Goal: Download file/media

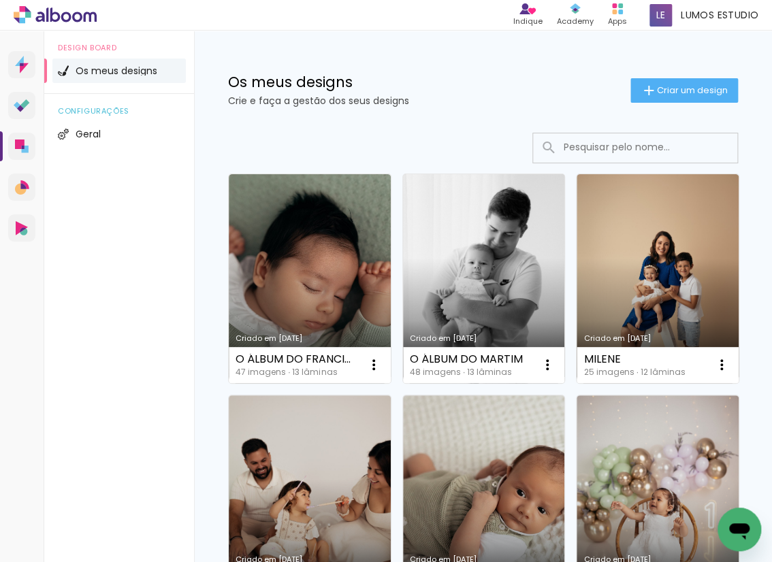
click at [498, 265] on link "Criado em [DATE]" at bounding box center [484, 278] width 162 height 209
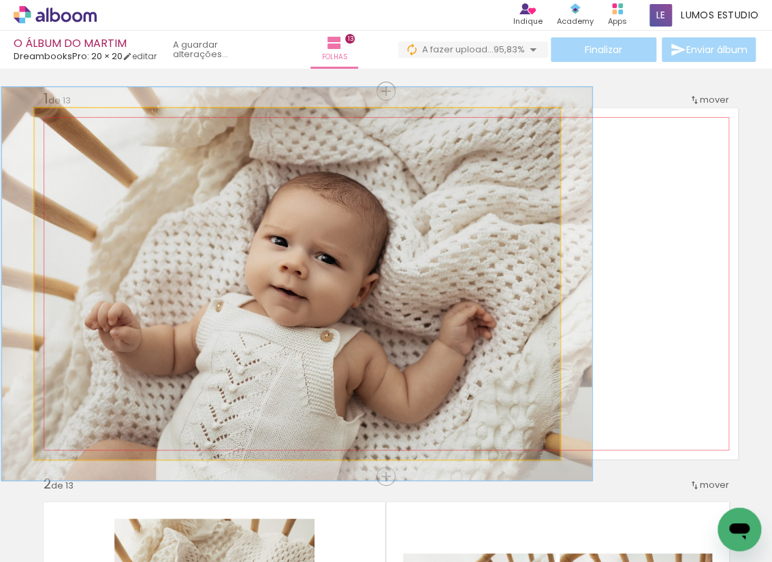
click at [74, 121] on div at bounding box center [72, 122] width 12 height 12
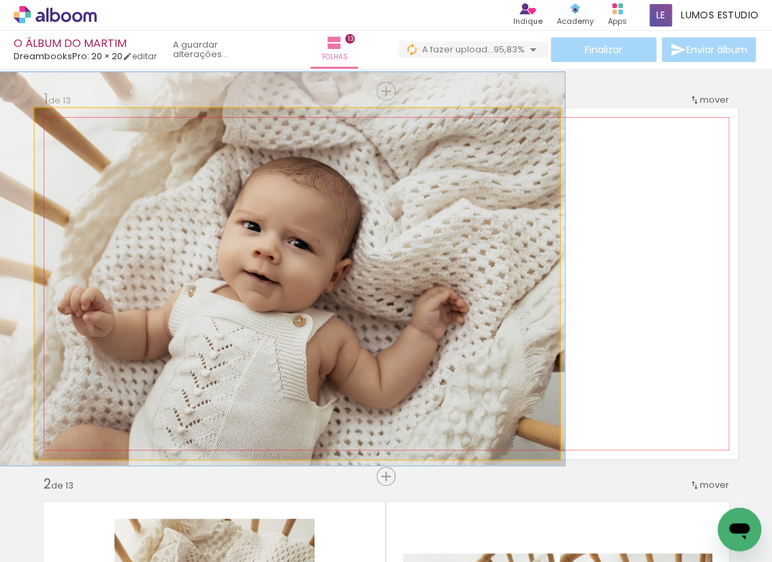
drag, startPoint x: 223, startPoint y: 275, endPoint x: 196, endPoint y: 260, distance: 31.1
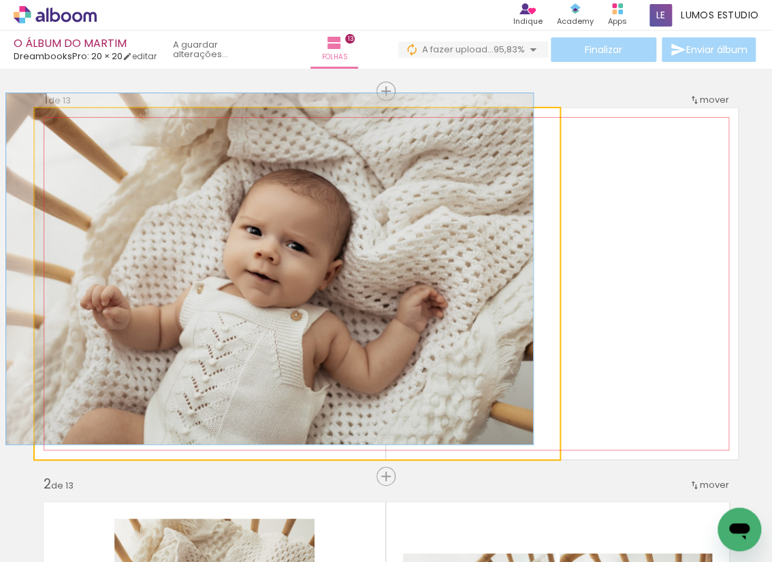
drag, startPoint x: 76, startPoint y: 120, endPoint x: 65, endPoint y: 120, distance: 10.2
click at [65, 120] on div at bounding box center [66, 123] width 22 height 22
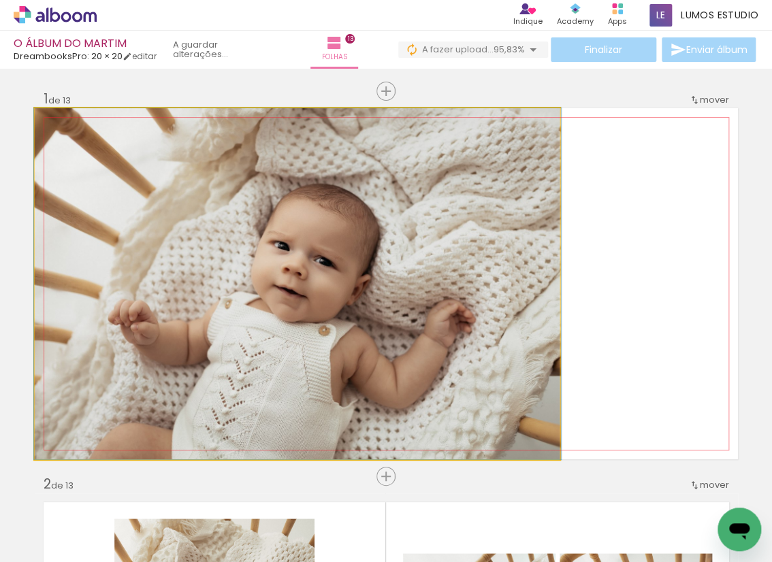
drag, startPoint x: 147, startPoint y: 216, endPoint x: 179, endPoint y: 204, distance: 34.3
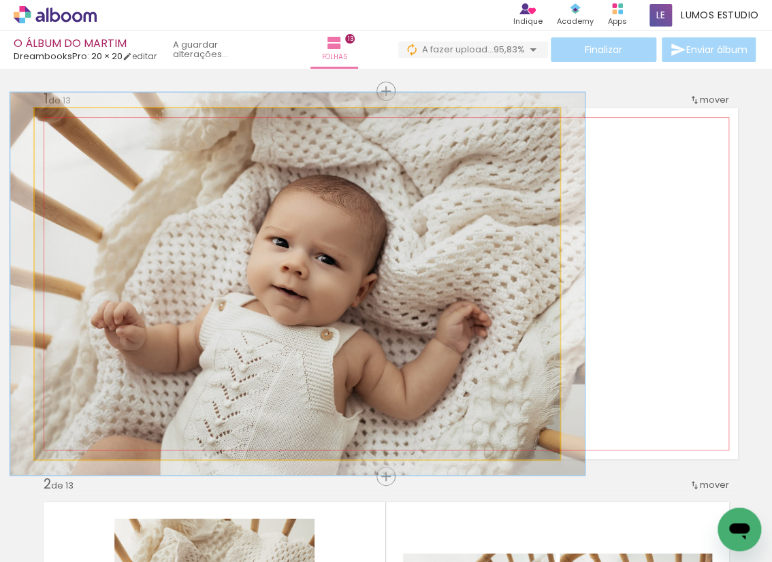
type paper-slider "109"
click at [75, 124] on div at bounding box center [71, 123] width 22 height 22
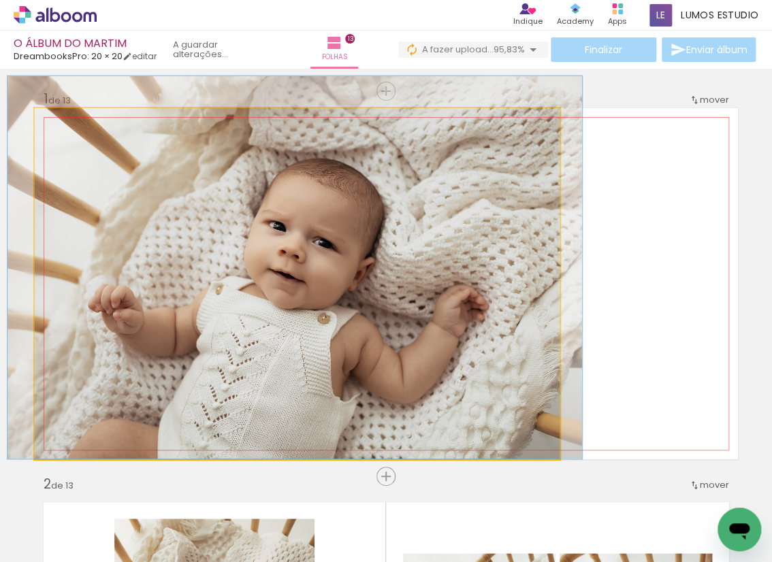
drag, startPoint x: 166, startPoint y: 299, endPoint x: 161, endPoint y: 264, distance: 35.1
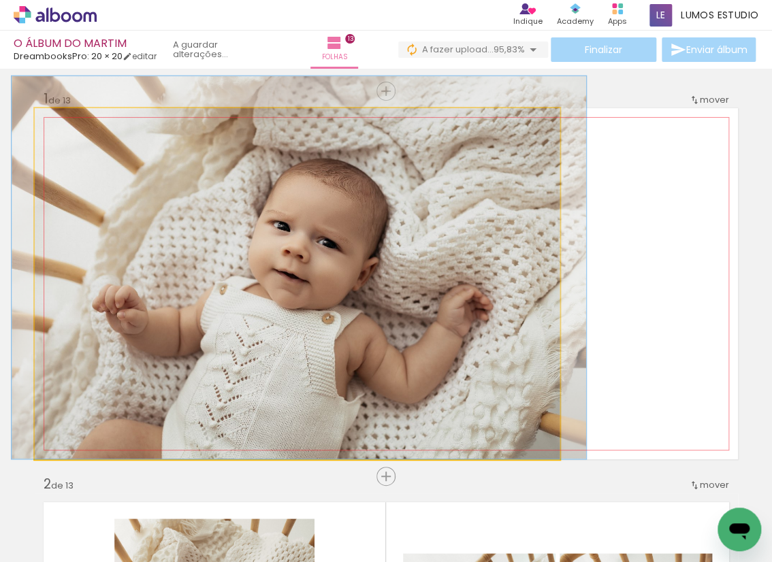
drag, startPoint x: 180, startPoint y: 262, endPoint x: 184, endPoint y: 236, distance: 26.9
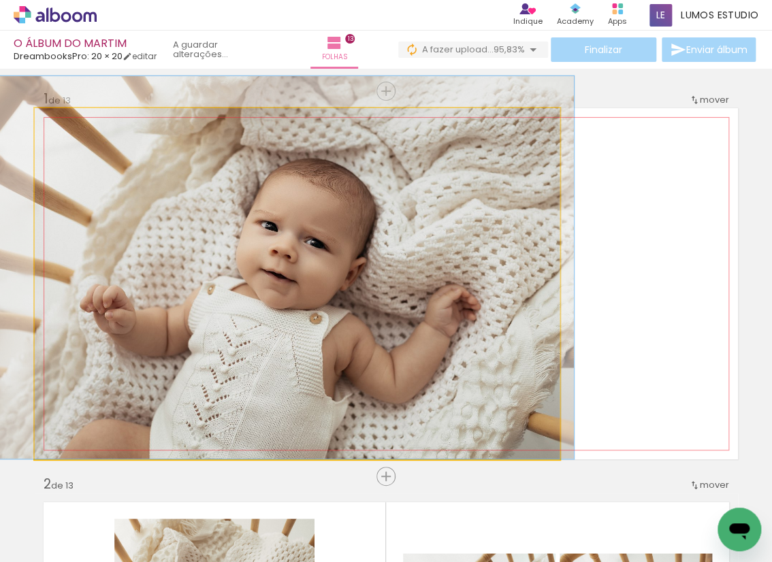
drag, startPoint x: 420, startPoint y: 296, endPoint x: 408, endPoint y: 294, distance: 11.8
click at [412, 292] on quentale-photo at bounding box center [297, 283] width 525 height 351
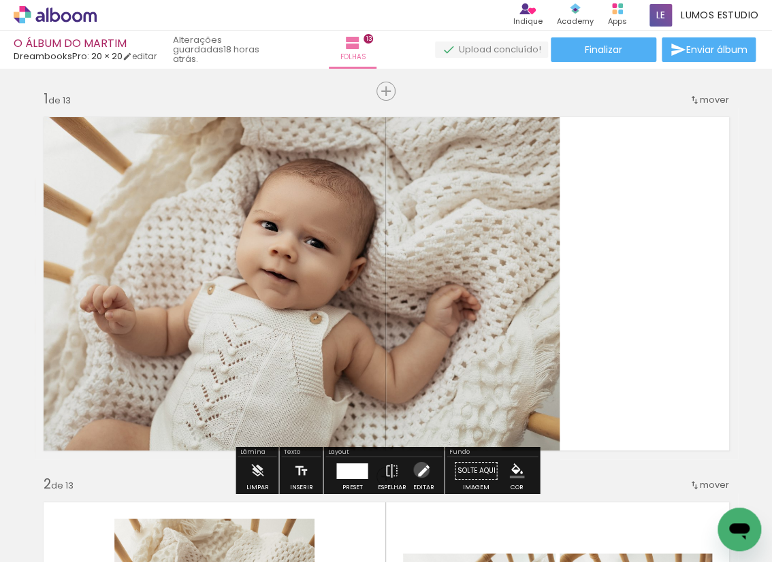
click at [418, 470] on iron-icon at bounding box center [423, 470] width 15 height 27
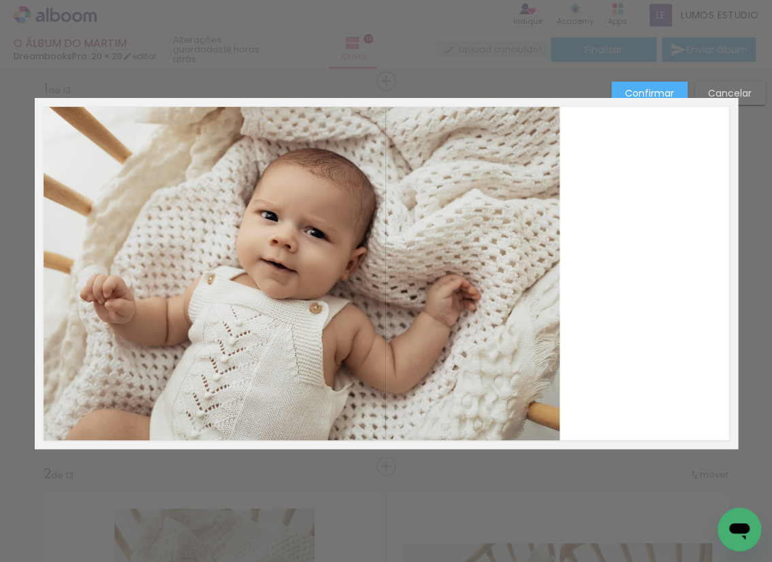
click at [466, 346] on quentale-photo at bounding box center [297, 273] width 525 height 351
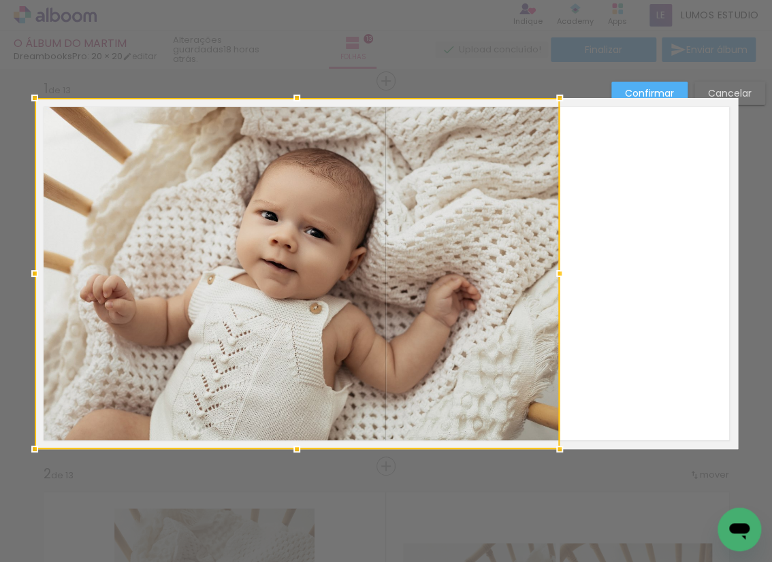
scroll to position [11, 0]
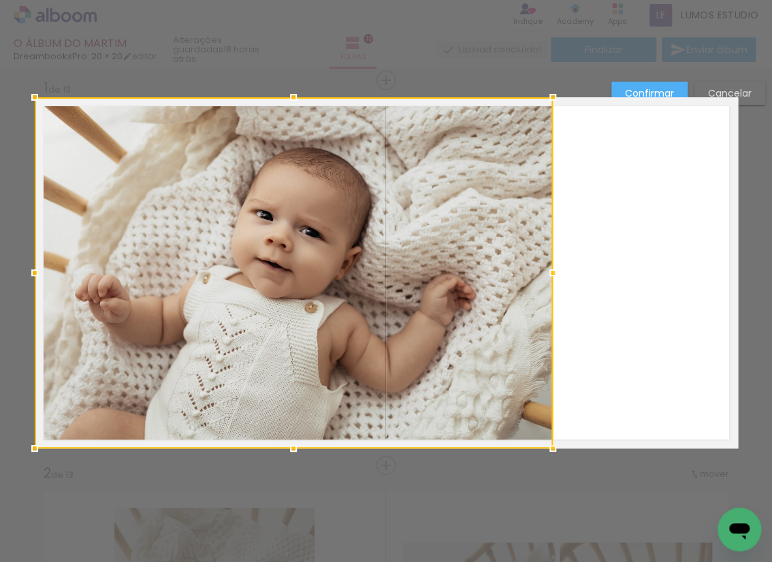
drag, startPoint x: 561, startPoint y: 270, endPoint x: 554, endPoint y: 274, distance: 8.3
click at [554, 274] on div at bounding box center [552, 272] width 27 height 27
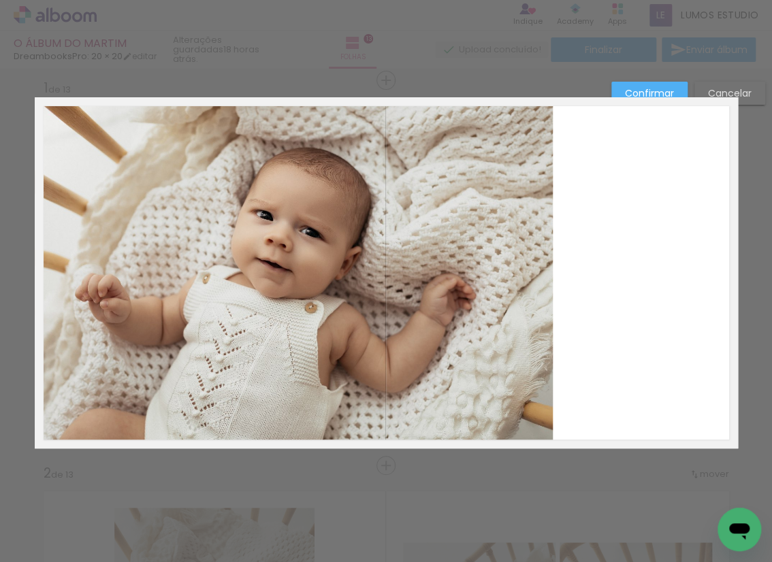
click at [0, 0] on slot "Confirmar" at bounding box center [0, 0] width 0 height 0
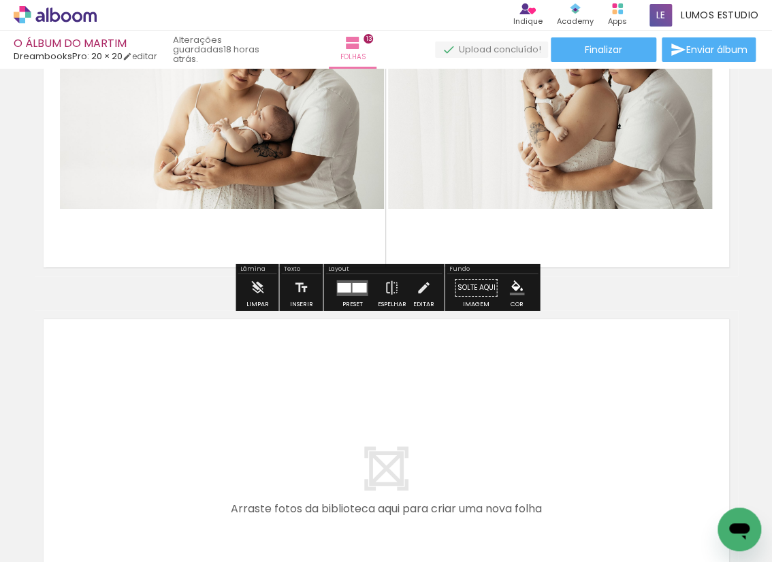
scroll to position [4893, 0]
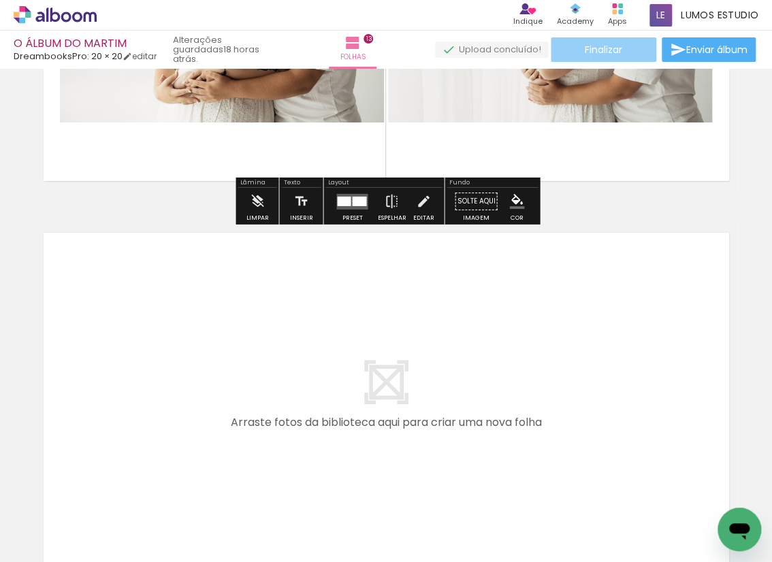
click at [585, 54] on span "Finalizar" at bounding box center [603, 50] width 37 height 10
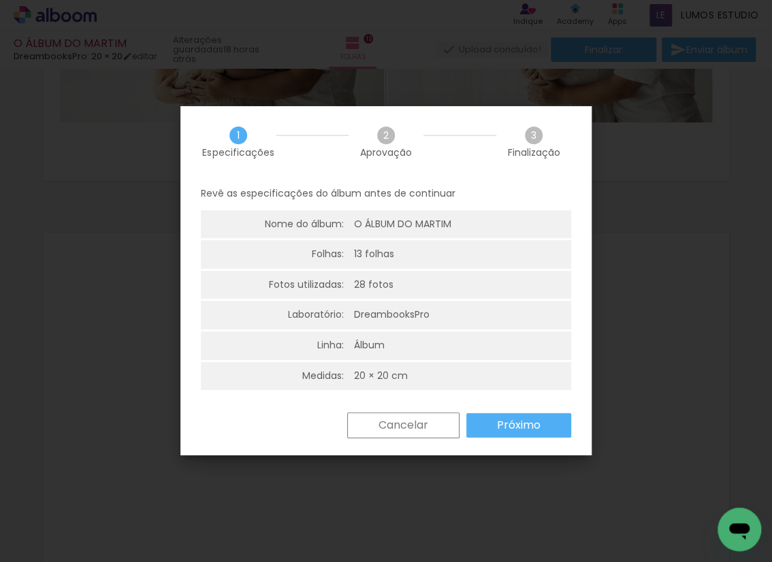
click at [494, 420] on paper-button "Próximo" at bounding box center [518, 425] width 105 height 25
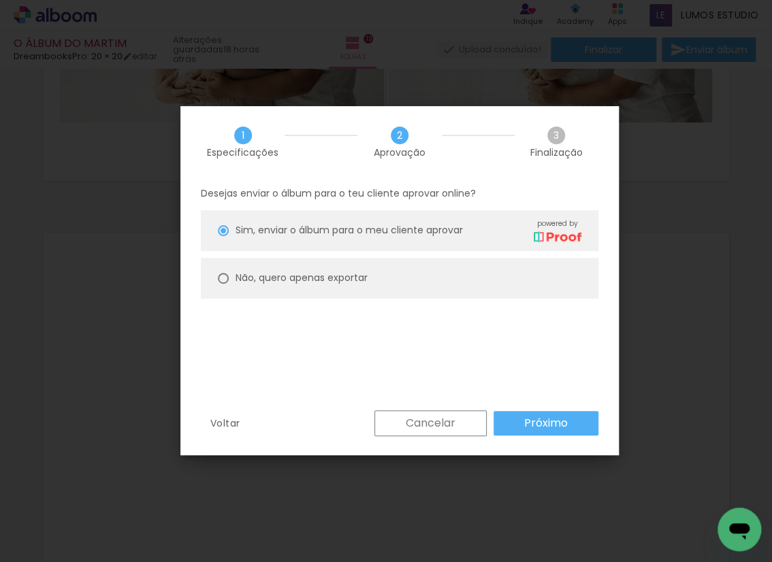
click at [0, 0] on slot "Não, quero apenas exportar" at bounding box center [0, 0] width 0 height 0
type paper-radio-button "on"
click at [516, 430] on paper-button "Próximo" at bounding box center [546, 423] width 105 height 25
type input "Alta, 300 DPI"
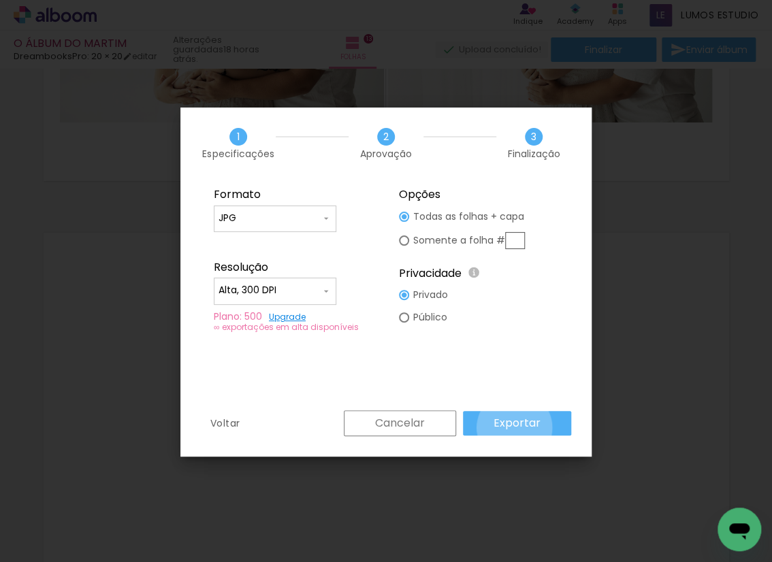
click at [0, 0] on slot "Exportar" at bounding box center [0, 0] width 0 height 0
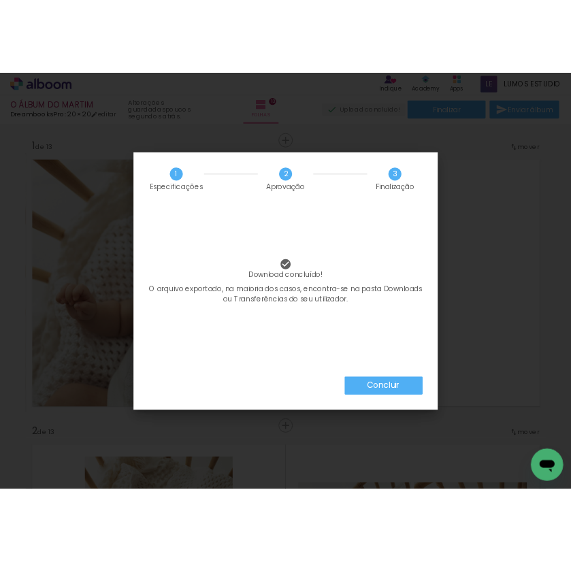
scroll to position [4893, 0]
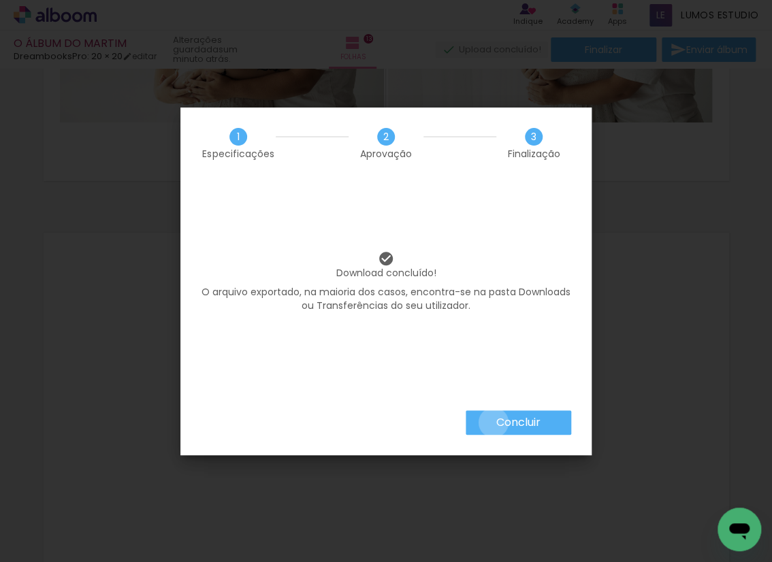
click at [492, 422] on paper-button "Concluir" at bounding box center [519, 422] width 106 height 25
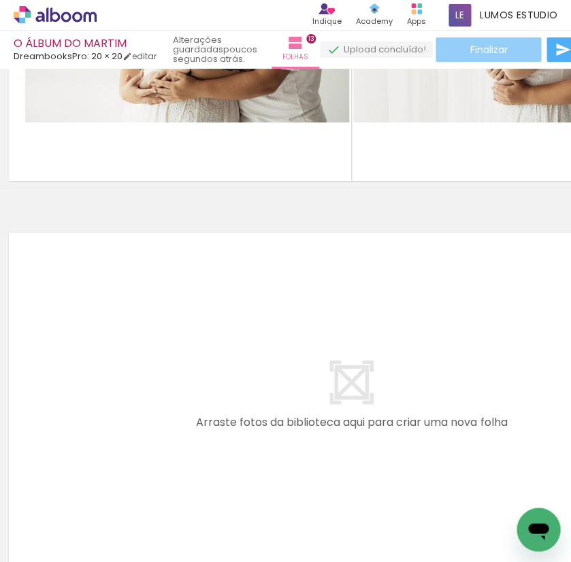
scroll to position [3638, 0]
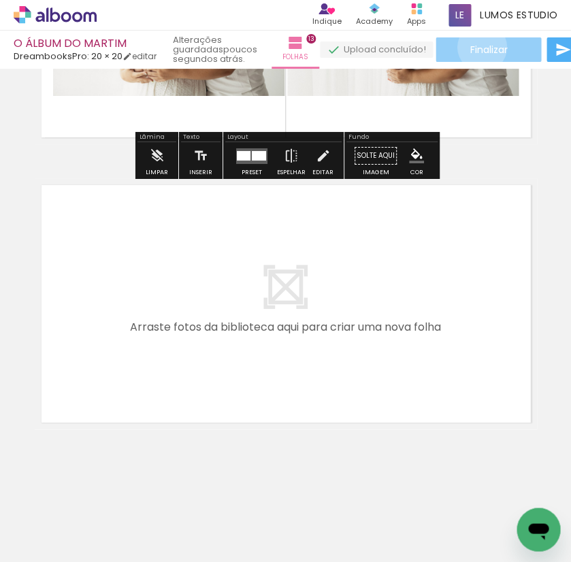
click at [485, 47] on span "Finalizar" at bounding box center [488, 50] width 37 height 10
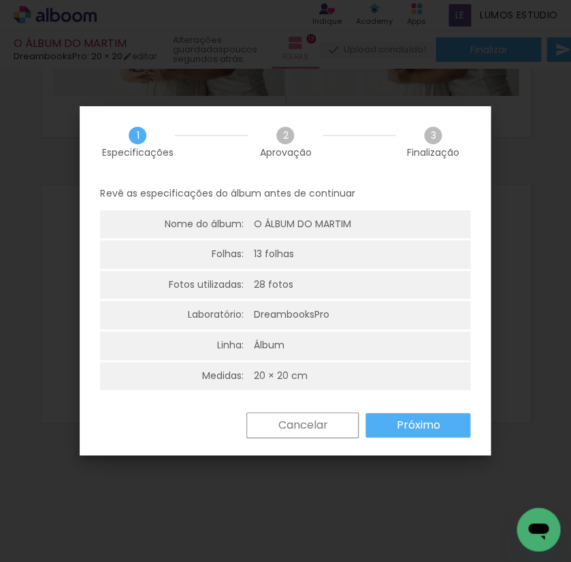
click at [0, 0] on slot "Próximo" at bounding box center [0, 0] width 0 height 0
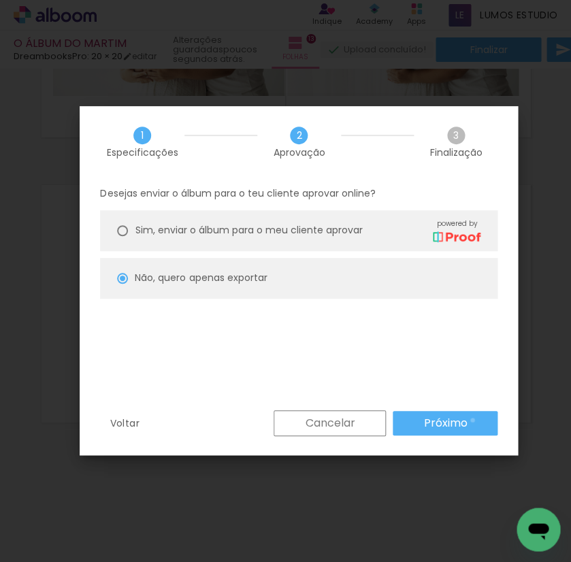
click at [473, 419] on paper-button "Próximo" at bounding box center [445, 423] width 105 height 25
type input "Alta, 300 DPI"
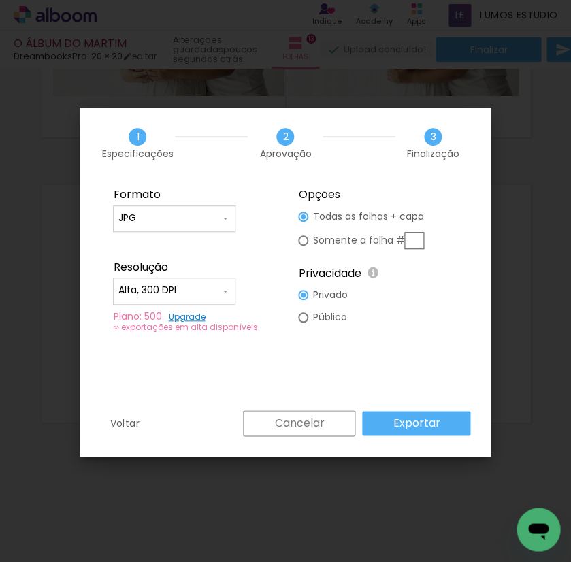
click at [0, 0] on slot "Exportar" at bounding box center [0, 0] width 0 height 0
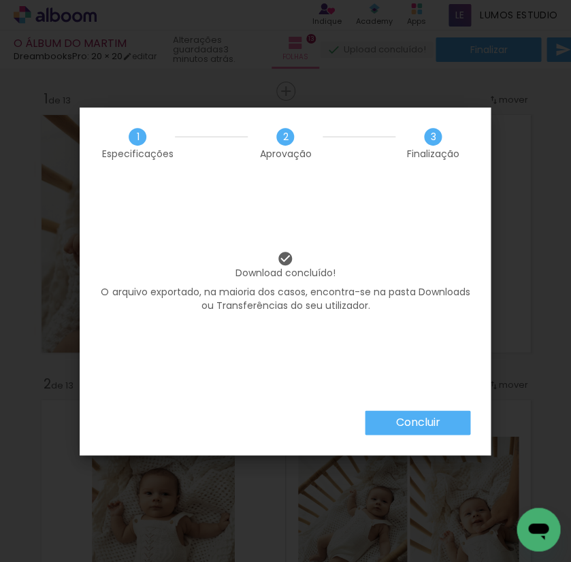
scroll to position [3638, 0]
